Goal: Transaction & Acquisition: Subscribe to service/newsletter

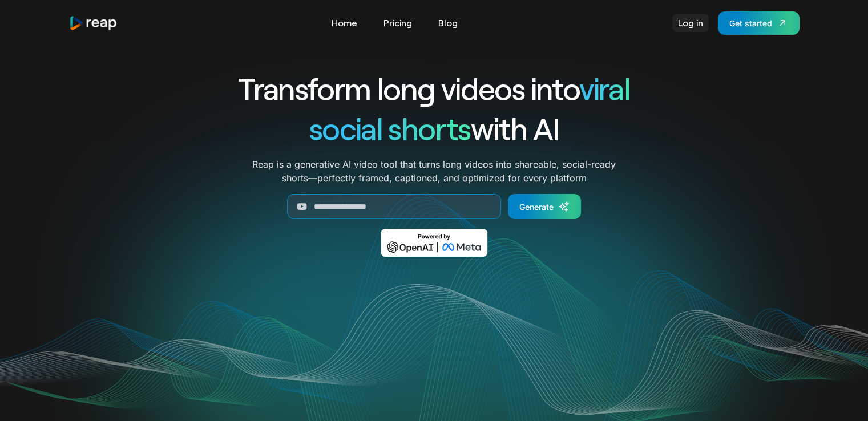
click at [680, 21] on link "Log in" at bounding box center [690, 23] width 37 height 18
click at [746, 32] on link "Get started" at bounding box center [759, 22] width 82 height 23
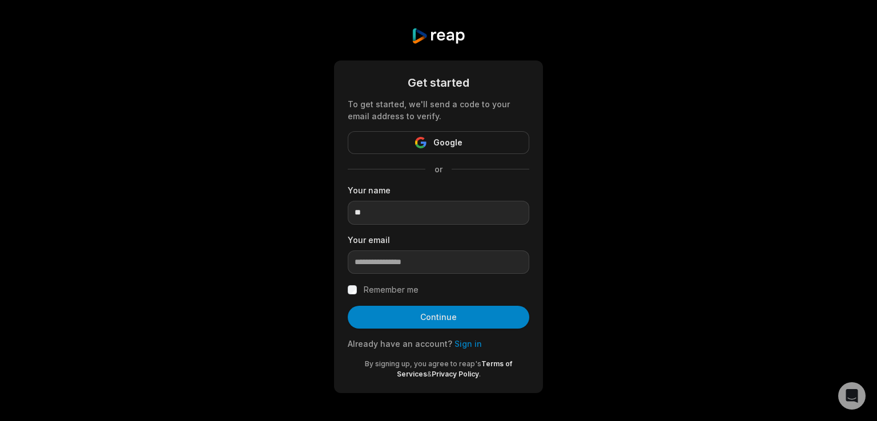
type input "*"
type input "*****"
click at [397, 263] on input "email" at bounding box center [438, 263] width 181 height 24
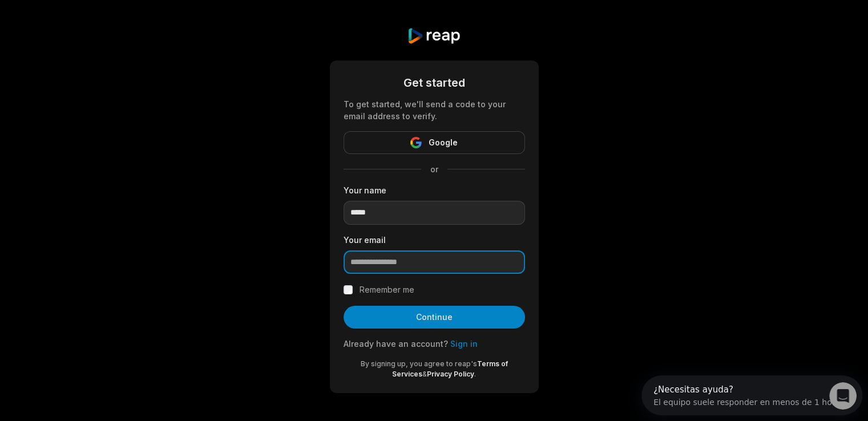
type input "**********"
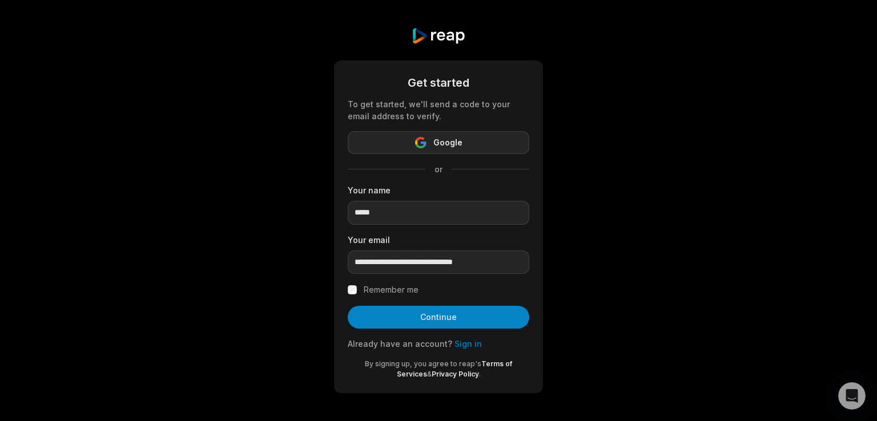
click at [435, 144] on span "Google" at bounding box center [447, 143] width 29 height 14
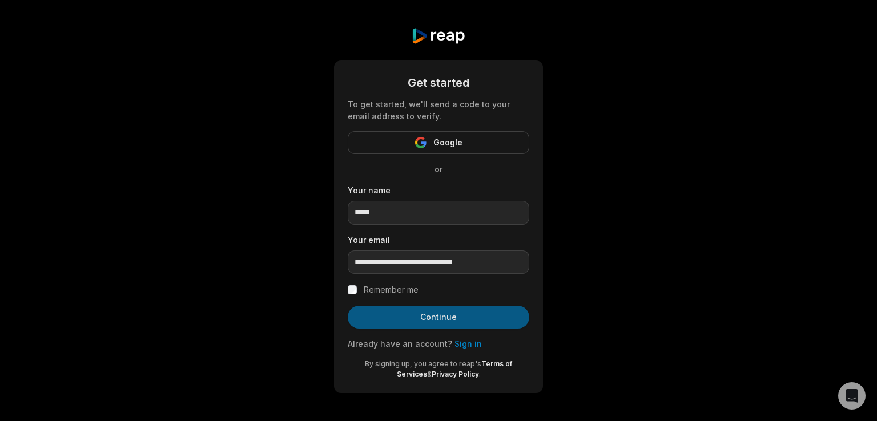
click at [443, 317] on button "Continue" at bounding box center [438, 317] width 181 height 23
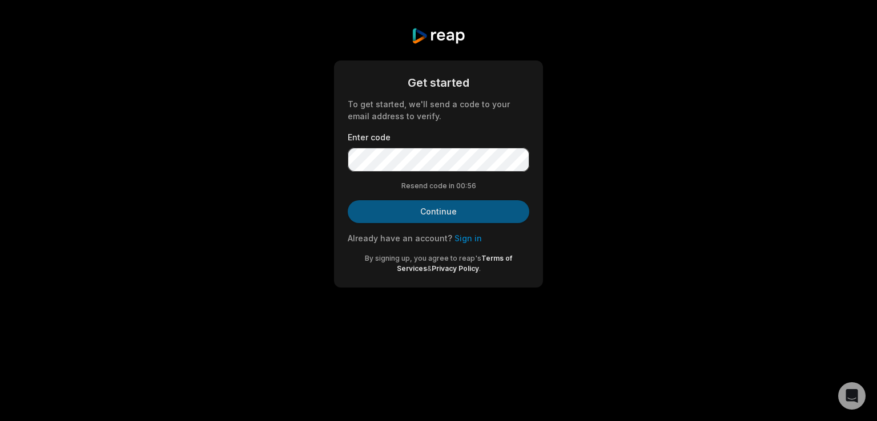
click at [454, 212] on button "Continue" at bounding box center [438, 211] width 181 height 23
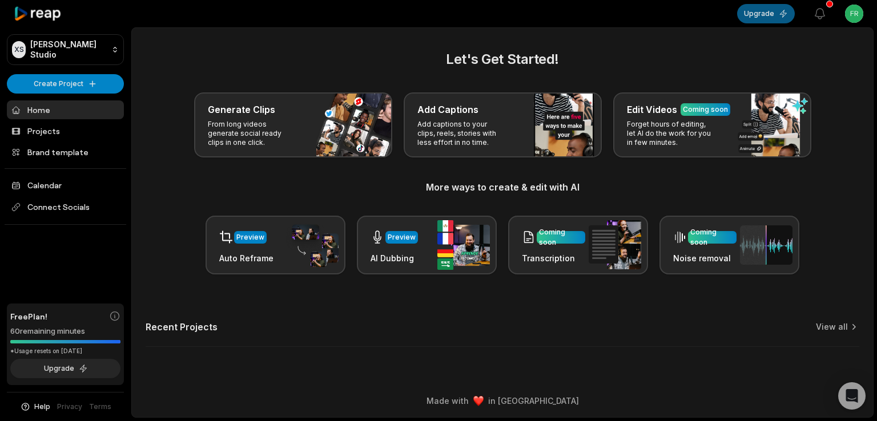
click at [753, 10] on button "Upgrade" at bounding box center [766, 13] width 58 height 19
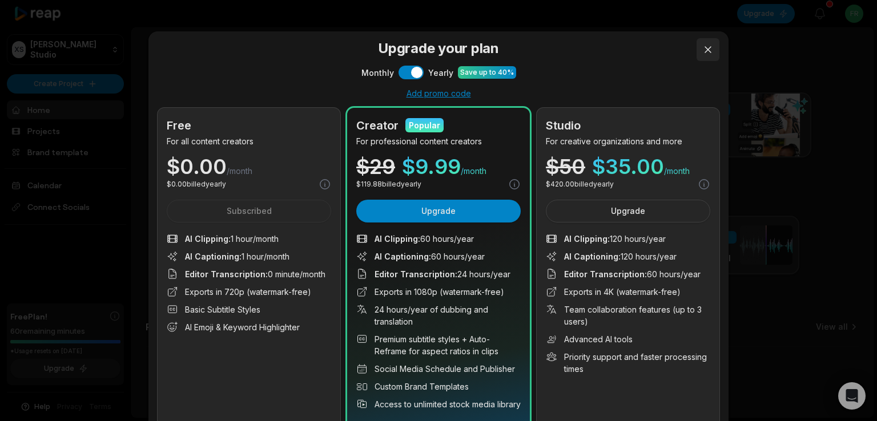
click at [705, 46] on button at bounding box center [707, 49] width 23 height 23
